Goal: Transaction & Acquisition: Purchase product/service

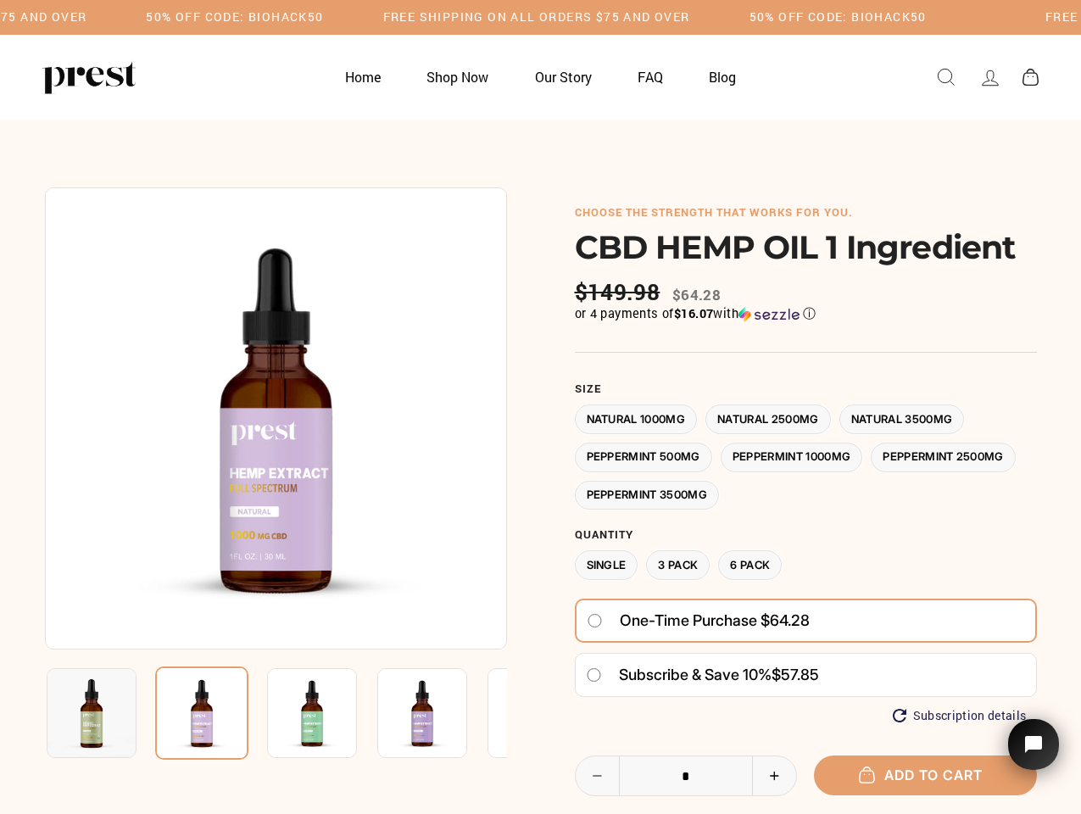
click at [540, 407] on div at bounding box center [541, 606] width 992 height 839
click at [323, 17] on h5 "50% OFF CODE: BIOHACK50" at bounding box center [234, 17] width 177 height 14
click at [276, 418] on img at bounding box center [276, 418] width 462 height 462
click at [276, 713] on img at bounding box center [312, 713] width 90 height 90
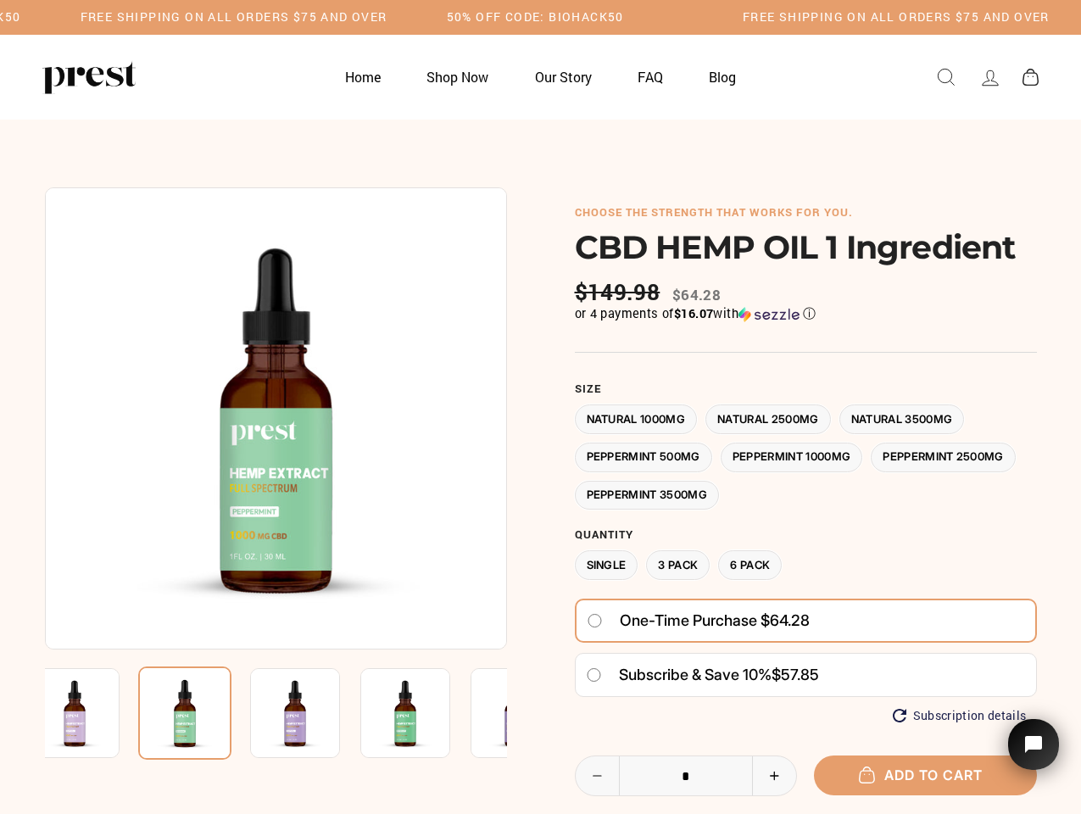
click at [92, 713] on img at bounding box center [75, 713] width 90 height 90
click at [202, 713] on img at bounding box center [184, 713] width 93 height 93
click at [312, 713] on img at bounding box center [295, 713] width 90 height 90
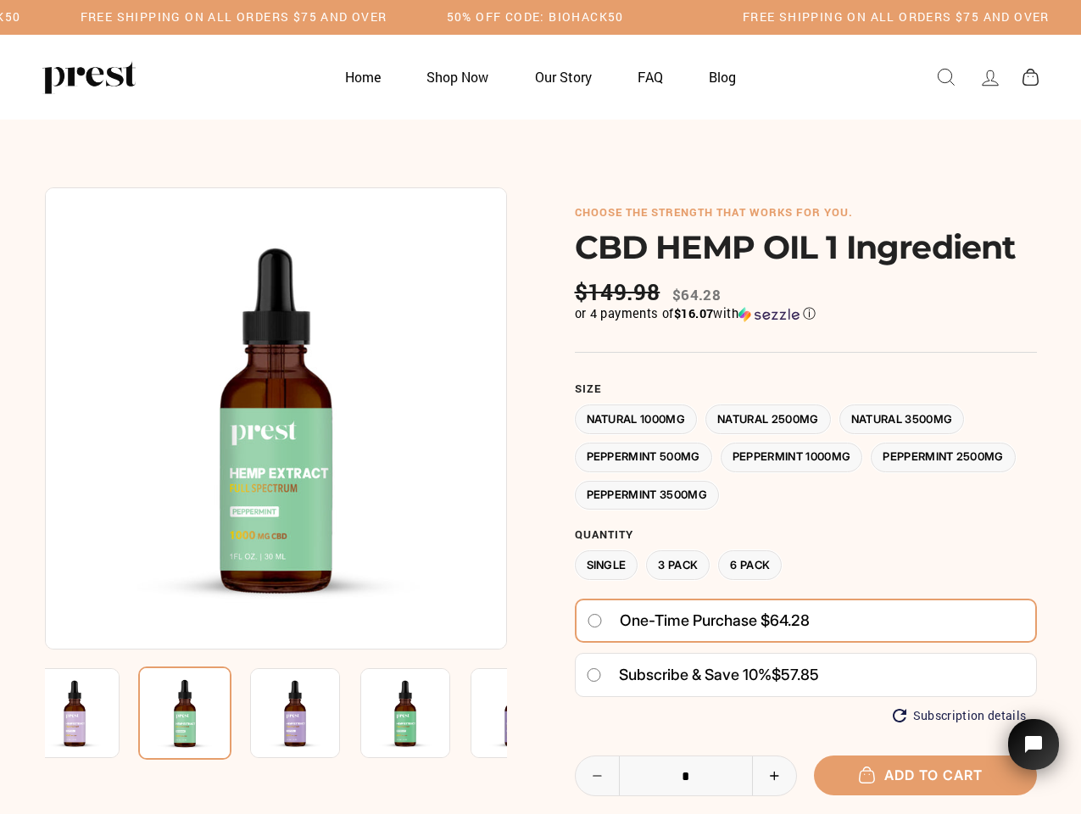
click at [312, 713] on img at bounding box center [295, 713] width 90 height 90
